Goal: Task Accomplishment & Management: Use online tool/utility

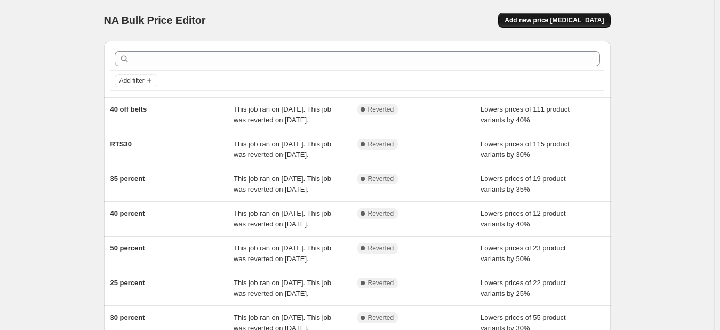
click at [586, 22] on span "Add new price [MEDICAL_DATA]" at bounding box center [554, 20] width 99 height 9
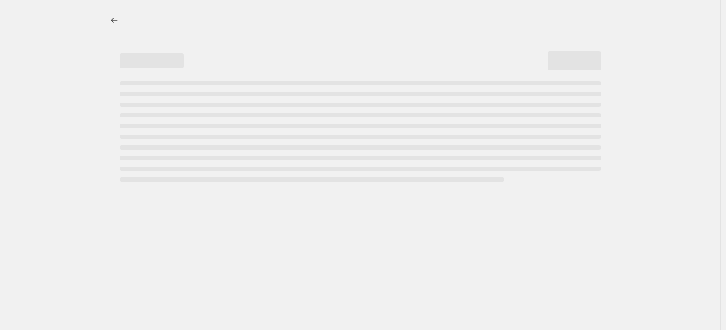
select select "percentage"
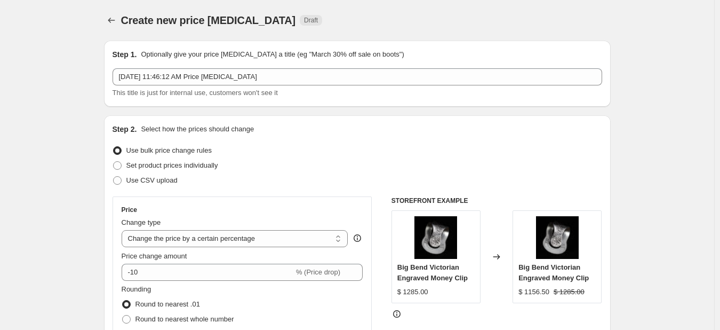
click at [393, 65] on div "Step 1. Optionally give your price [MEDICAL_DATA] a title (eg "March 30% off sa…" at bounding box center [358, 73] width 490 height 49
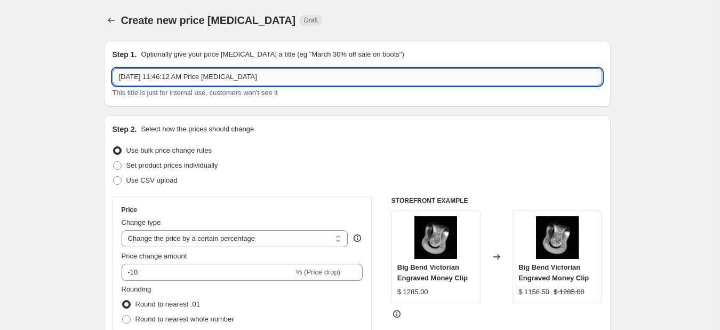
click at [388, 74] on input "[DATE] 11:46:12 AM Price [MEDICAL_DATA]" at bounding box center [358, 76] width 490 height 17
click at [387, 75] on input "[DATE] 11:46:12 AM Price [MEDICAL_DATA]" at bounding box center [358, 76] width 490 height 17
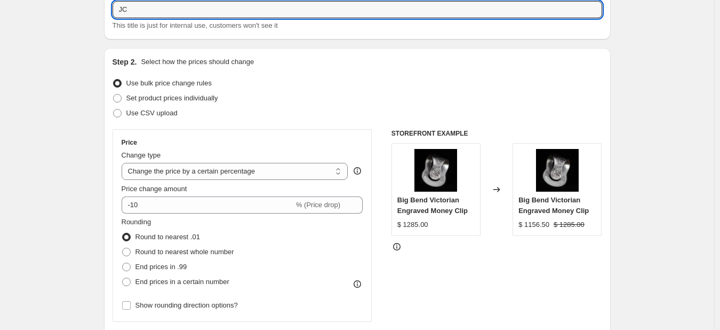
scroll to position [89, 0]
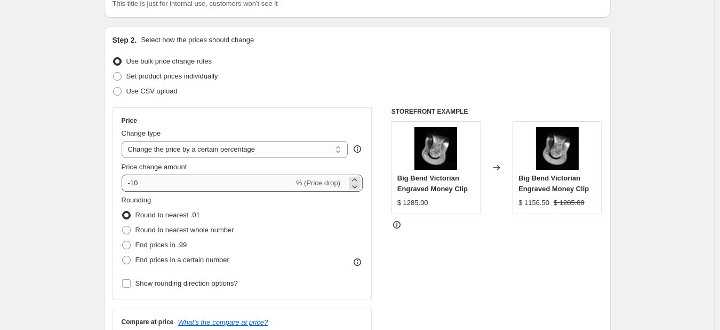
type input "JC"
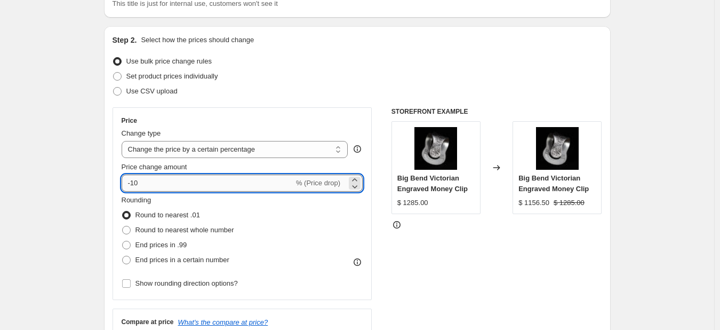
click at [195, 185] on input "-10" at bounding box center [208, 182] width 172 height 17
type input "-15"
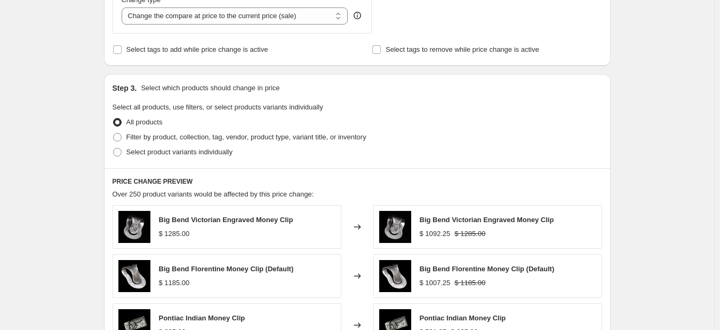
scroll to position [444, 0]
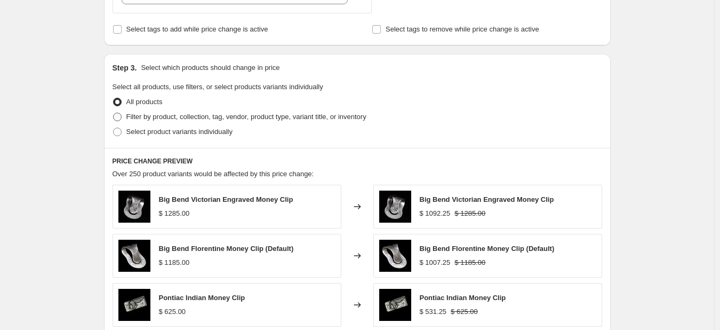
click at [173, 116] on span "Filter by product, collection, tag, vendor, product type, variant title, or inv…" at bounding box center [246, 117] width 240 height 8
click at [114, 113] on input "Filter by product, collection, tag, vendor, product type, variant title, or inv…" at bounding box center [113, 113] width 1 height 1
radio input "true"
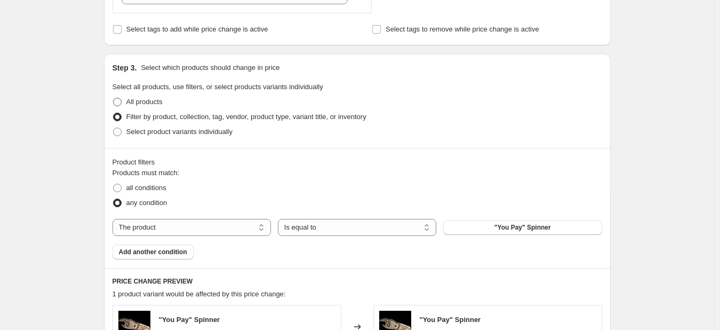
click at [147, 102] on span "All products" at bounding box center [144, 102] width 36 height 8
click at [114, 98] on input "All products" at bounding box center [113, 98] width 1 height 1
radio input "true"
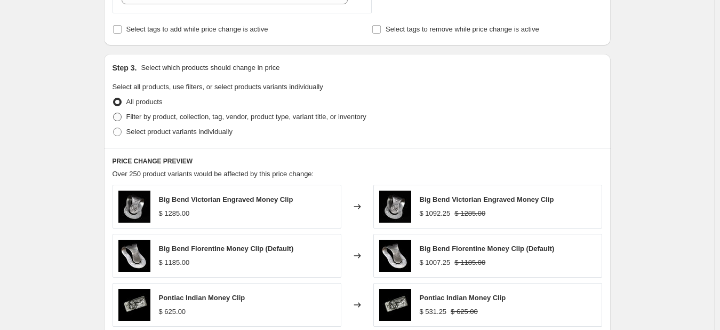
click at [132, 121] on span "Filter by product, collection, tag, vendor, product type, variant title, or inv…" at bounding box center [246, 117] width 240 height 8
click at [114, 113] on input "Filter by product, collection, tag, vendor, product type, variant title, or inv…" at bounding box center [113, 113] width 1 height 1
radio input "true"
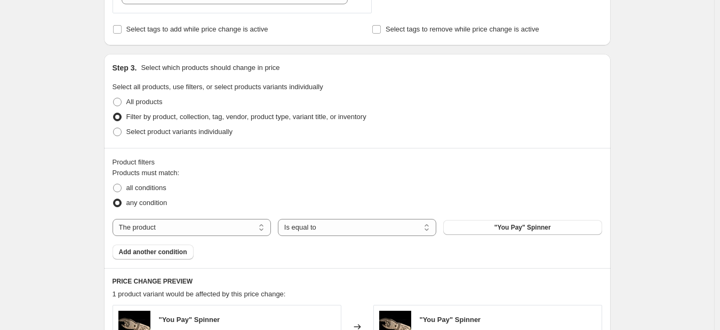
scroll to position [534, 0]
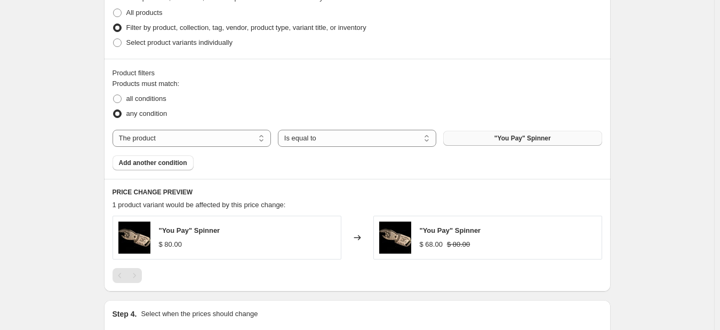
click at [508, 142] on span ""You Pay" Spinner" at bounding box center [523, 138] width 57 height 9
click at [148, 162] on span "Add another condition" at bounding box center [153, 162] width 68 height 9
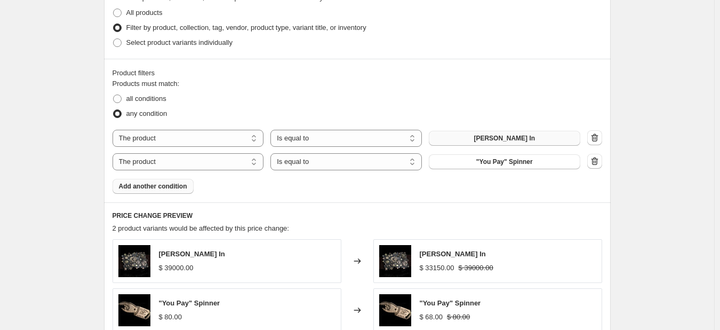
click at [144, 185] on span "Add another condition" at bounding box center [153, 186] width 68 height 9
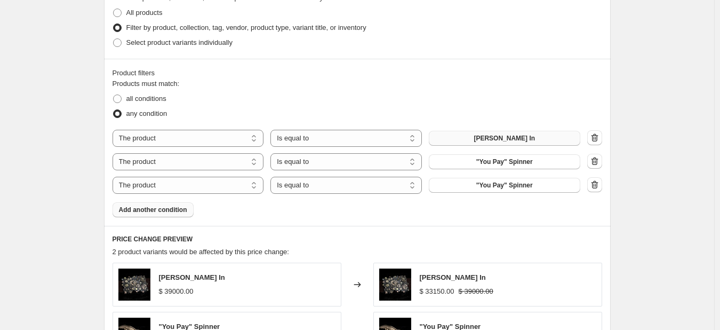
click at [138, 206] on span "Add another condition" at bounding box center [153, 209] width 68 height 9
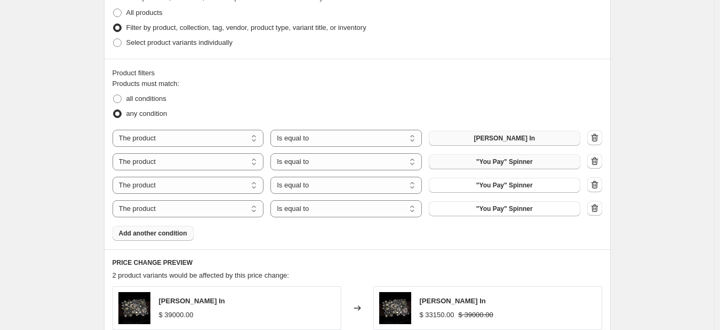
click at [441, 163] on button ""You Pay" Spinner" at bounding box center [505, 161] width 152 height 15
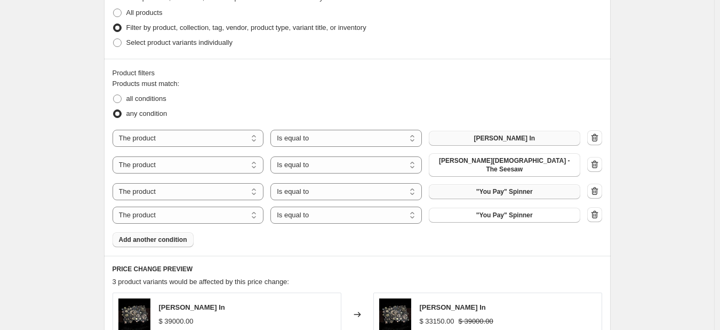
click at [459, 189] on button ""You Pay" Spinner" at bounding box center [505, 191] width 152 height 15
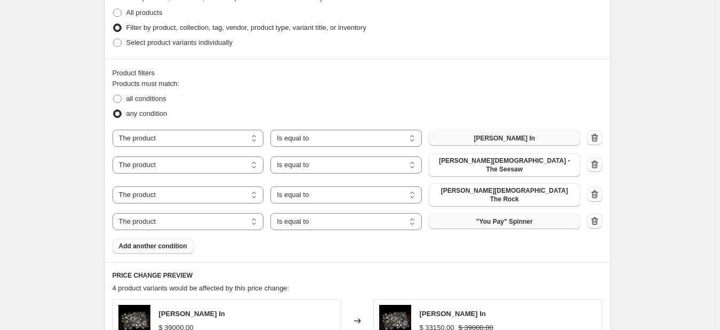
click at [468, 214] on button ""You Pay" Spinner" at bounding box center [505, 221] width 152 height 15
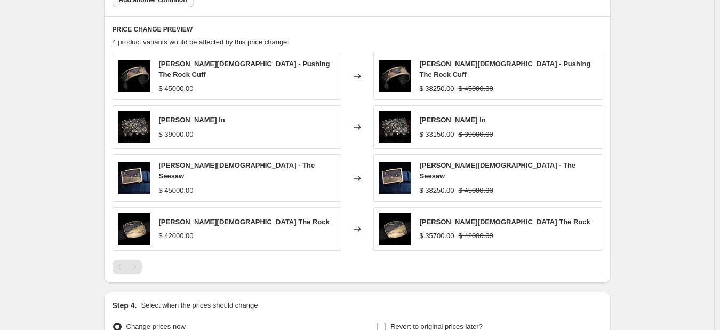
scroll to position [879, 0]
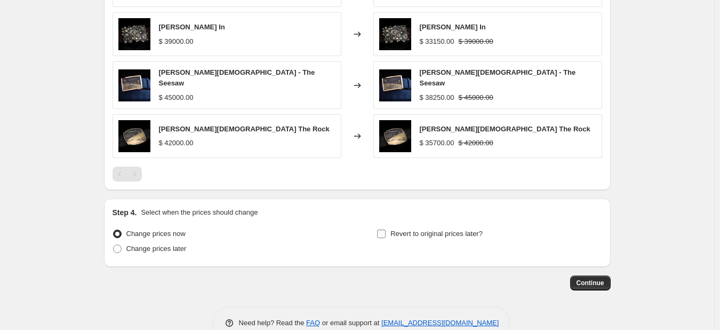
click at [423, 229] on span "Revert to original prices later?" at bounding box center [437, 233] width 92 height 8
click at [386, 229] on input "Revert to original prices later?" at bounding box center [381, 233] width 9 height 9
checkbox input "true"
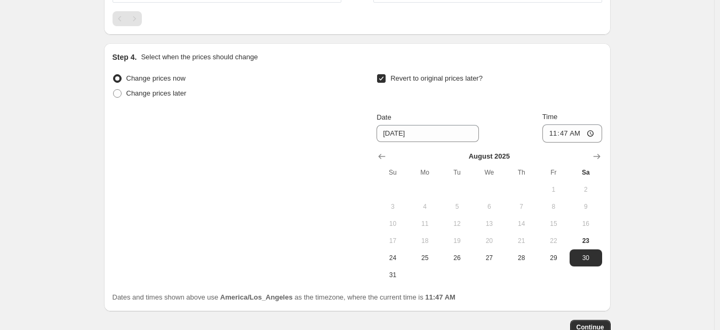
scroll to position [1056, 0]
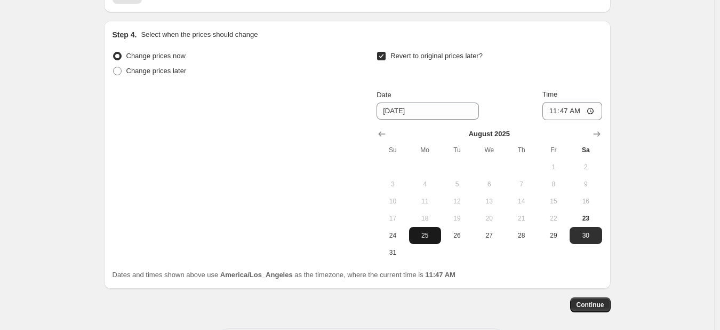
click at [437, 231] on span "25" at bounding box center [424, 235] width 23 height 9
type input "[DATE]"
click at [576, 102] on input "11:47" at bounding box center [573, 111] width 60 height 18
click at [566, 102] on input "11:47" at bounding box center [573, 111] width 60 height 18
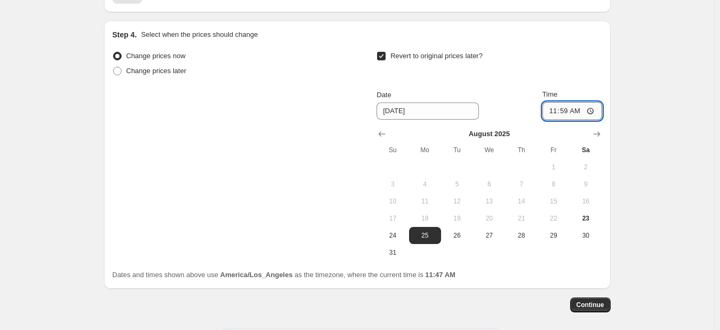
type input "23:59"
click at [604, 300] on span "Continue" at bounding box center [591, 304] width 28 height 9
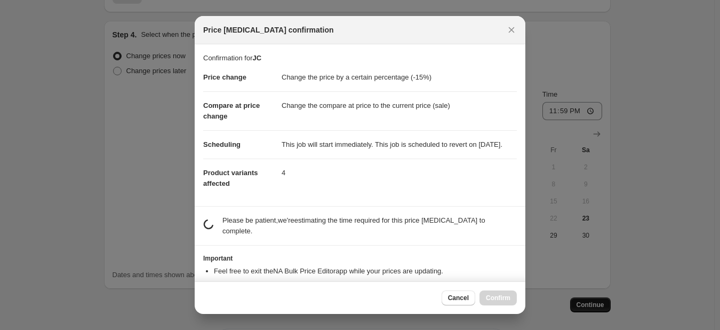
scroll to position [0, 0]
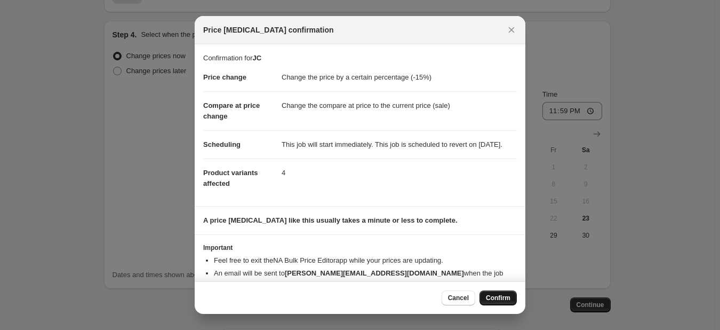
click at [497, 295] on span "Confirm" at bounding box center [498, 297] width 25 height 9
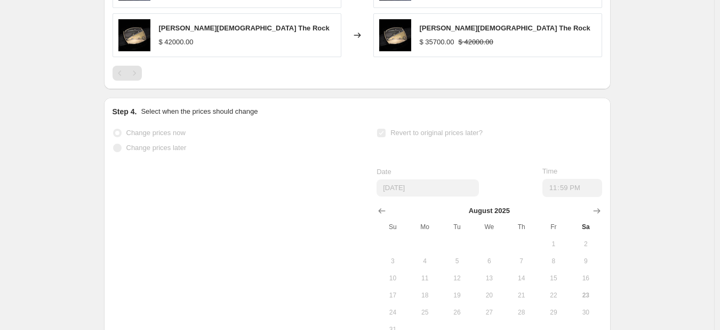
scroll to position [1084, 0]
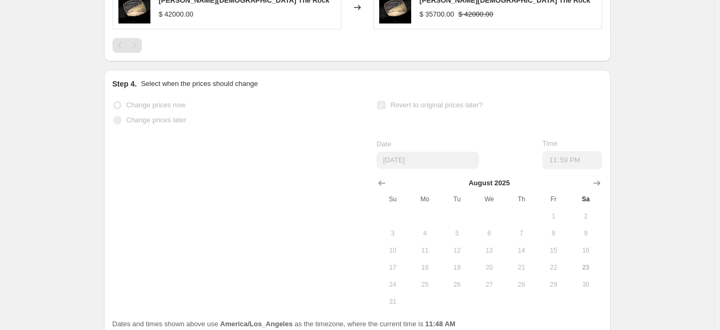
select select "percentage"
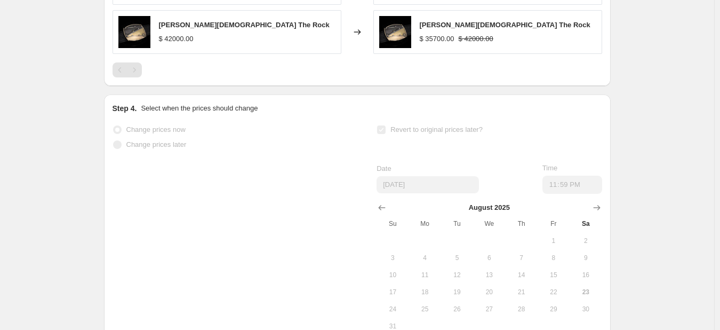
scroll to position [0, 0]
